Goal: Find specific page/section: Find specific page/section

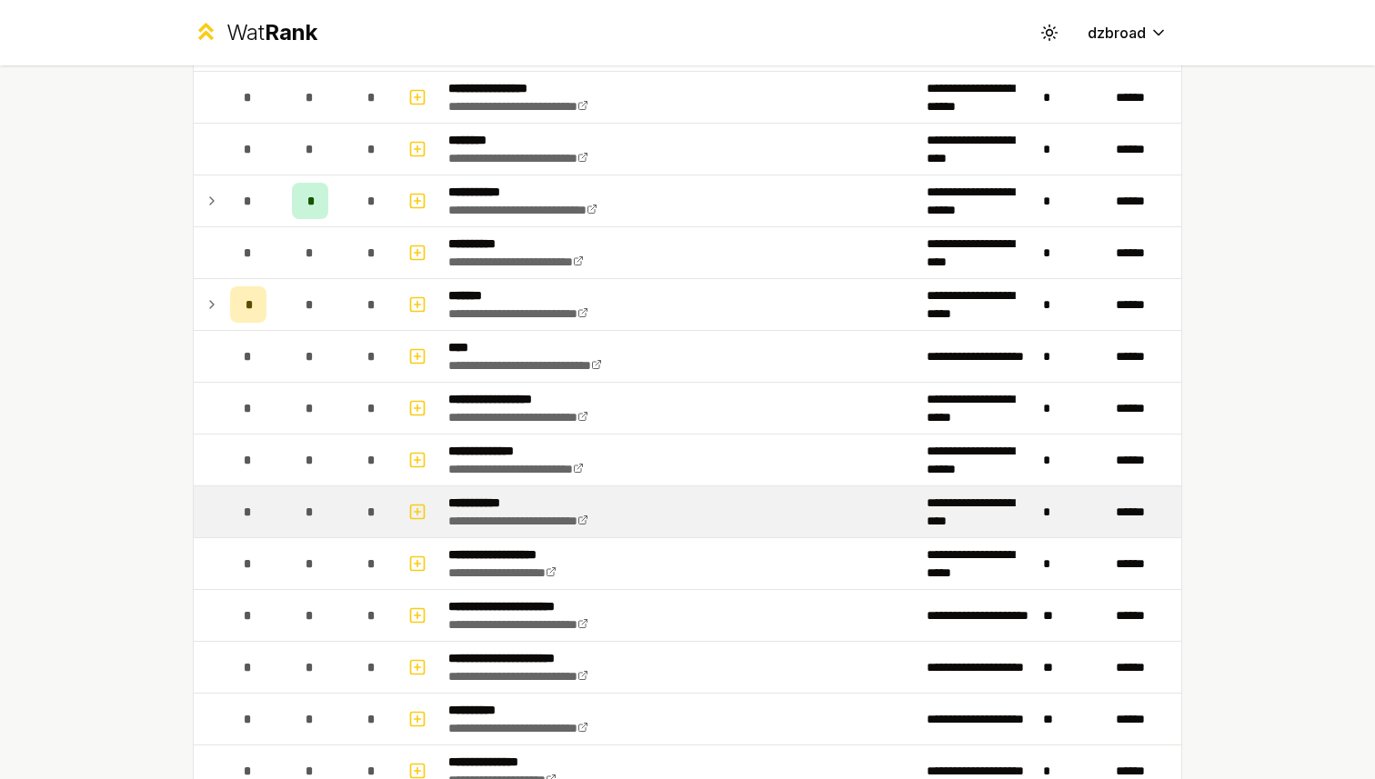
scroll to position [2013, 0]
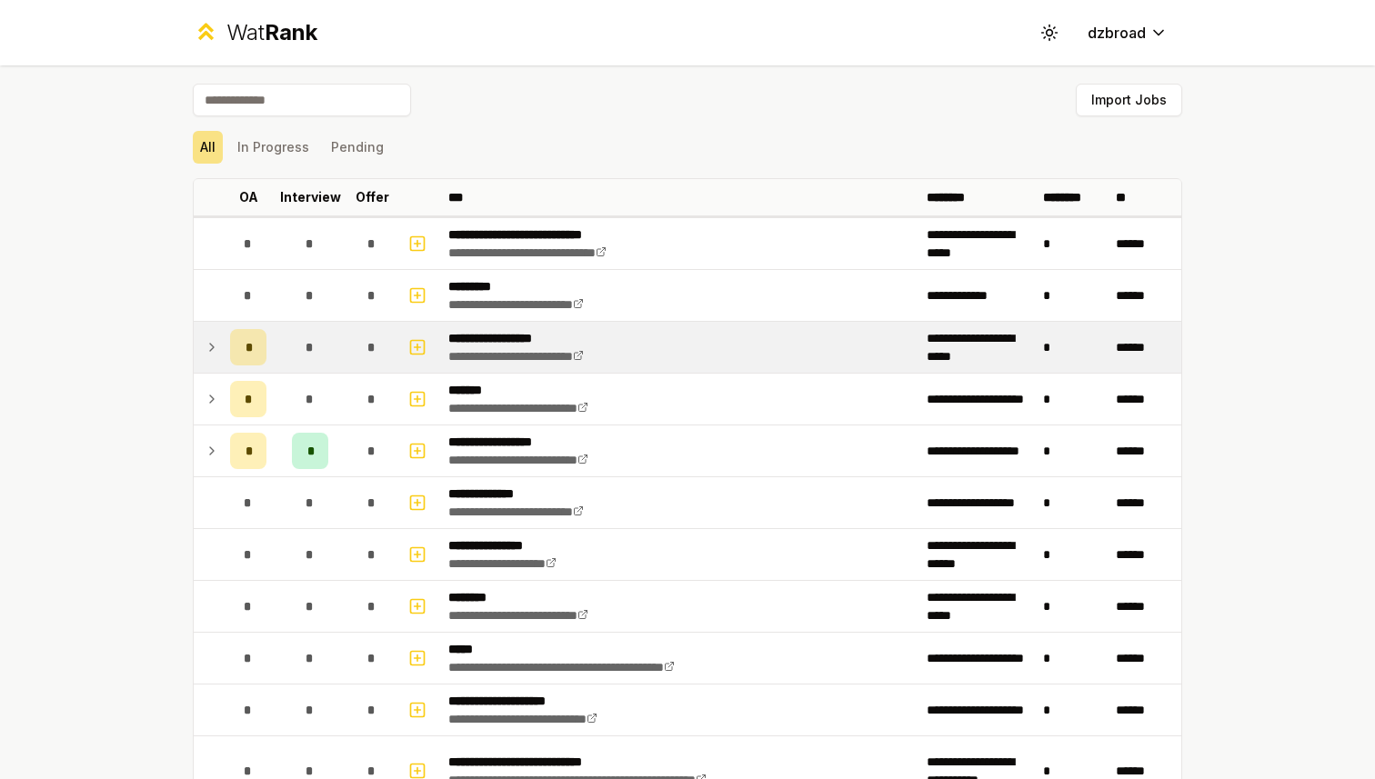
click at [205, 341] on icon at bounding box center [212, 347] width 15 height 22
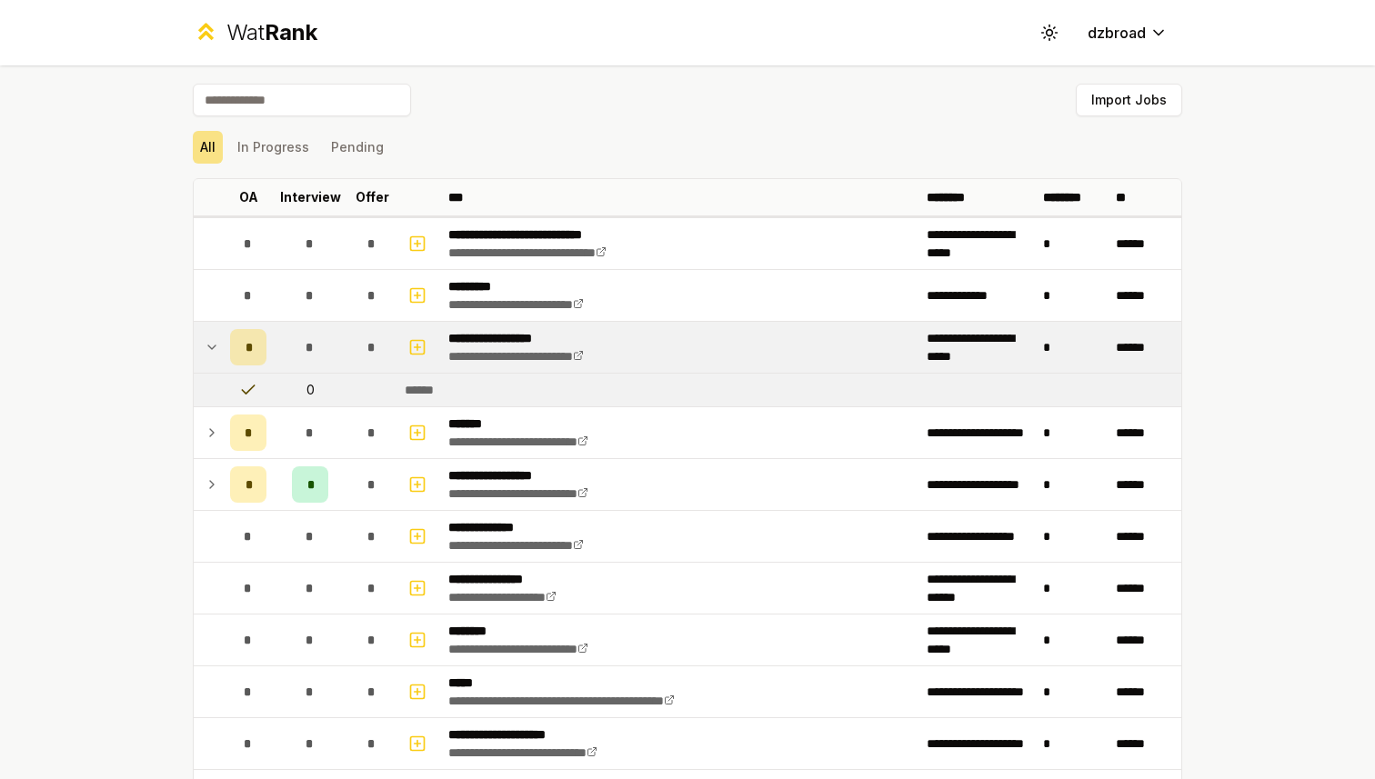
click at [208, 336] on td at bounding box center [208, 347] width 29 height 51
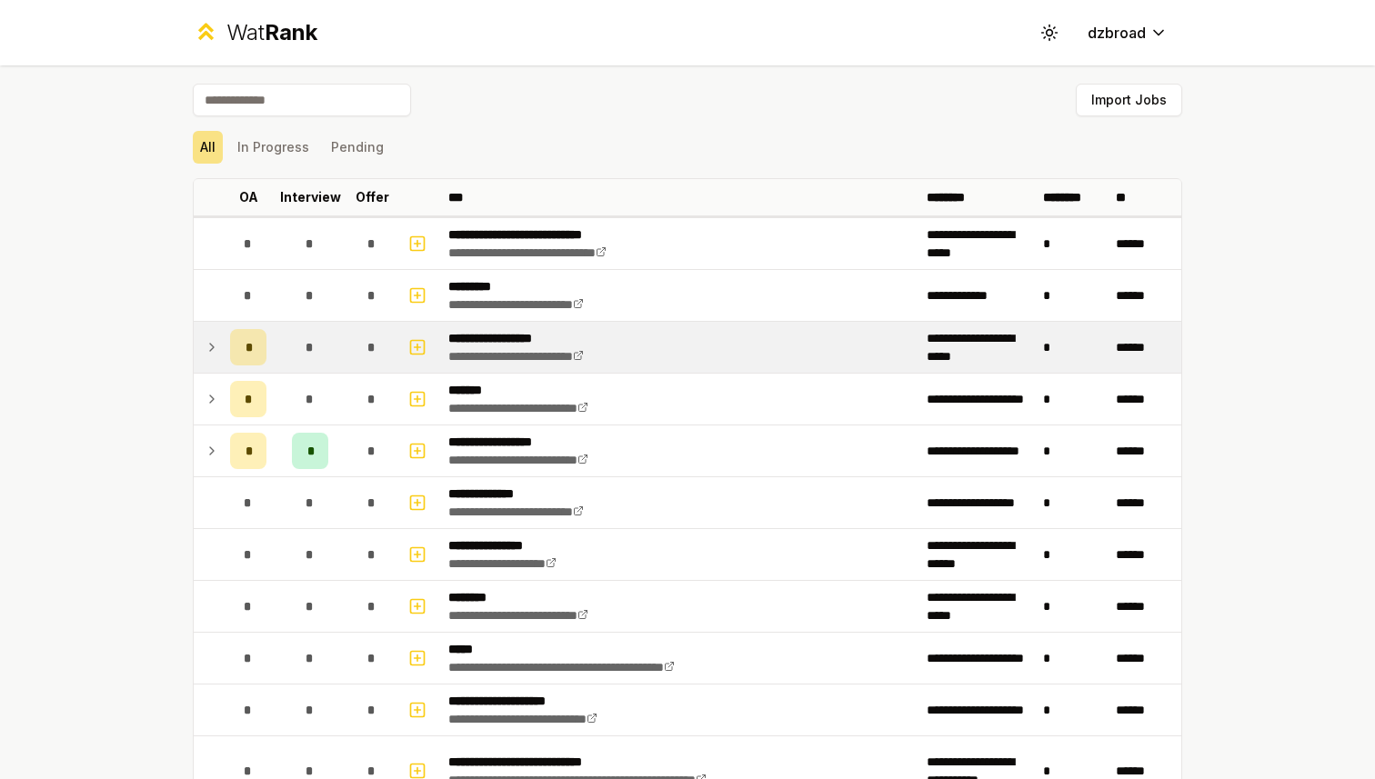
click at [205, 370] on td at bounding box center [208, 347] width 29 height 51
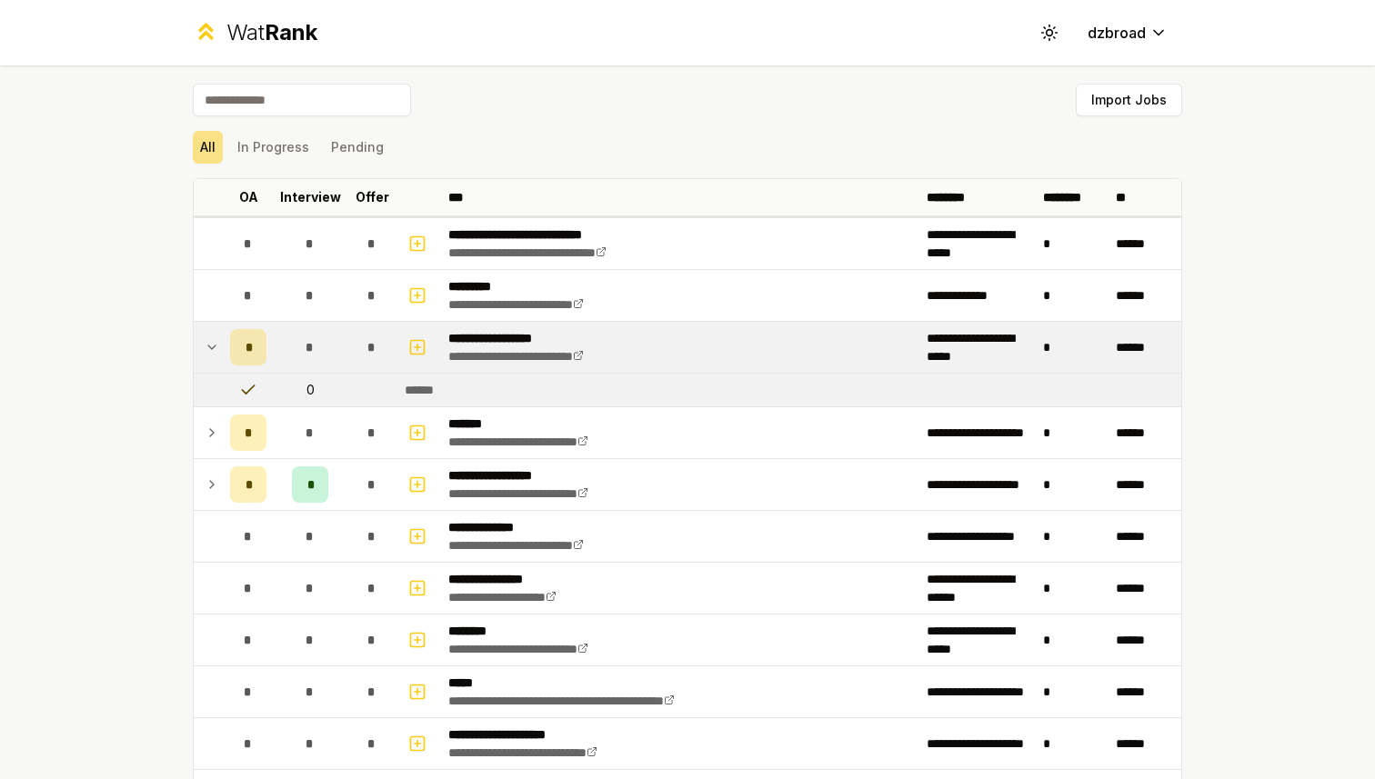
click at [206, 338] on icon at bounding box center [212, 347] width 15 height 22
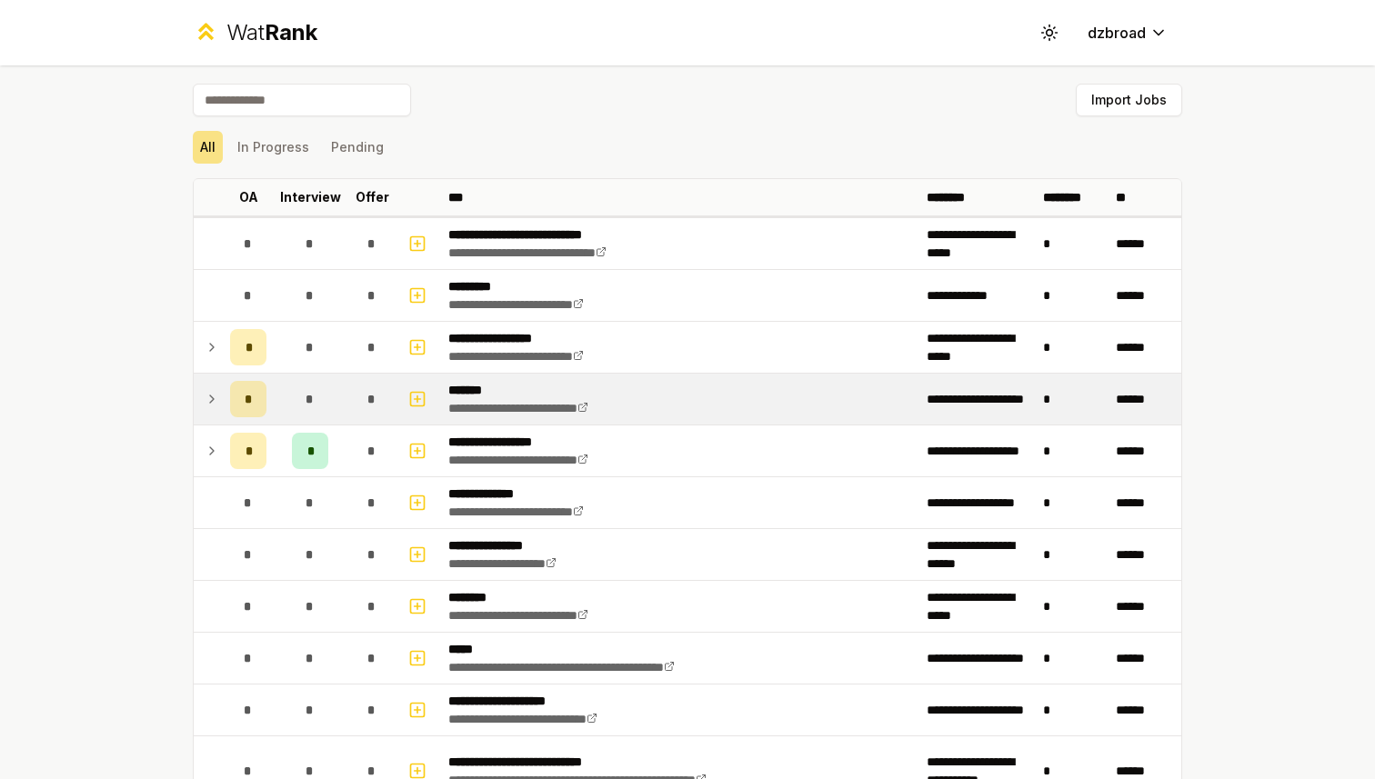
click at [208, 377] on td at bounding box center [208, 399] width 29 height 51
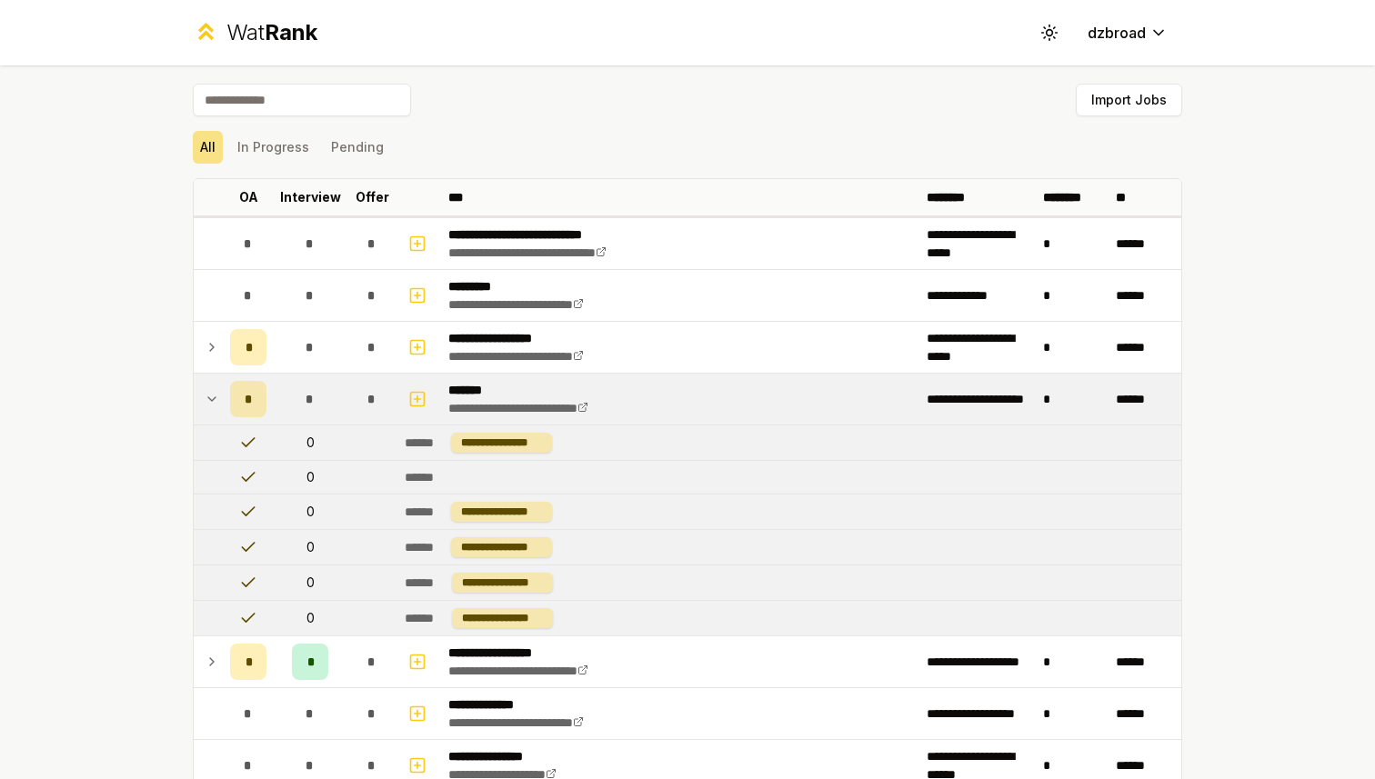
click at [207, 381] on td at bounding box center [208, 399] width 29 height 51
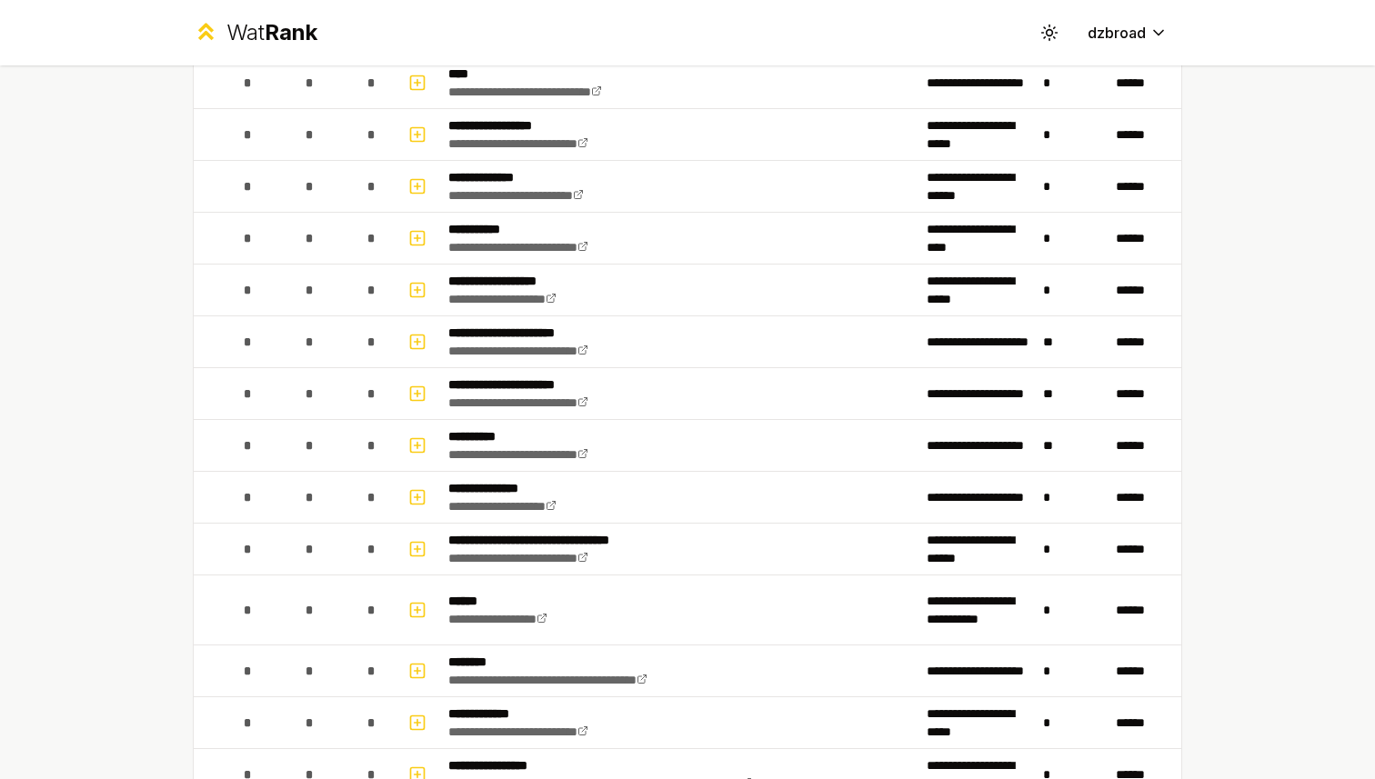
scroll to position [2100, 0]
